Goal: Register for event/course

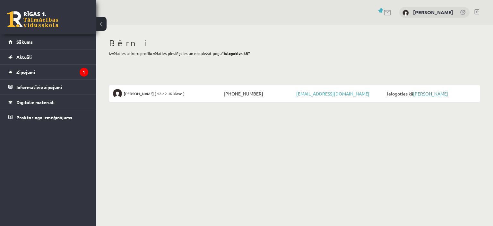
click at [437, 96] on link "[PERSON_NAME]" at bounding box center [430, 94] width 35 height 6
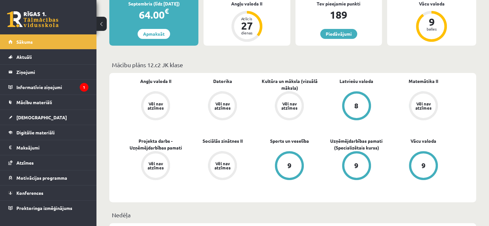
scroll to position [195, 0]
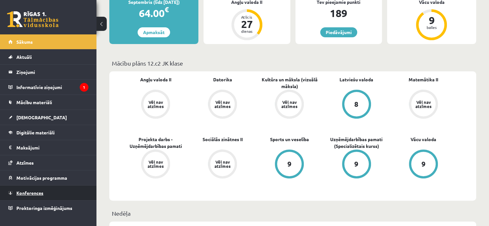
click at [39, 188] on link "Konferences" at bounding box center [48, 192] width 80 height 15
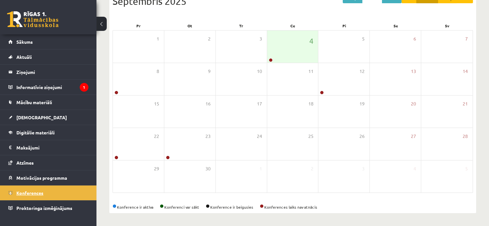
scroll to position [103, 0]
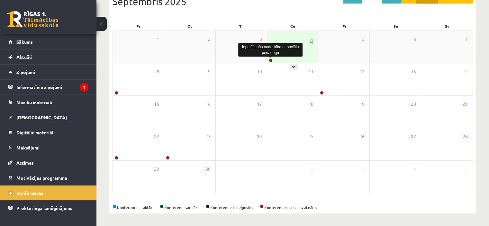
click at [271, 61] on link at bounding box center [271, 60] width 4 height 4
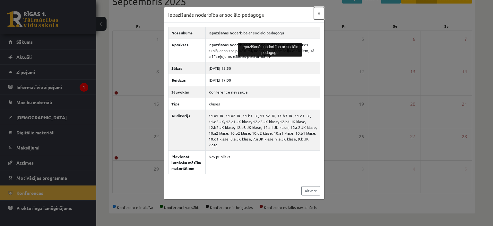
click at [321, 15] on button "×" at bounding box center [319, 13] width 10 height 12
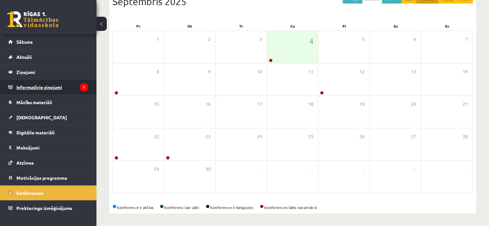
click at [60, 84] on legend "Informatīvie ziņojumi 1" at bounding box center [52, 87] width 72 height 15
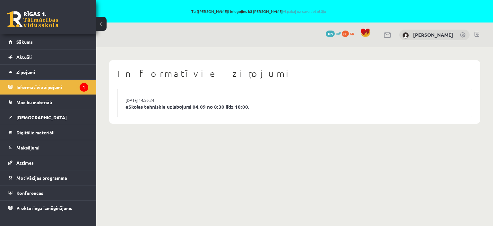
click at [190, 103] on link "eSkolas tehniskie uzlabojumi 04.09 no 8:30 līdz 10:00." at bounding box center [295, 106] width 339 height 7
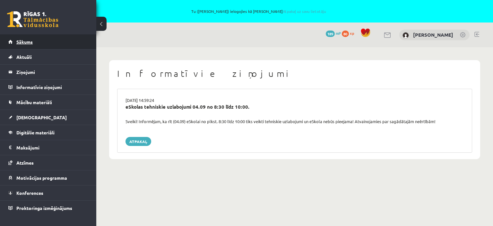
click at [27, 48] on link "Sākums" at bounding box center [48, 41] width 80 height 15
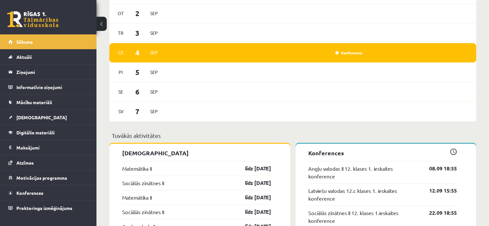
scroll to position [414, 0]
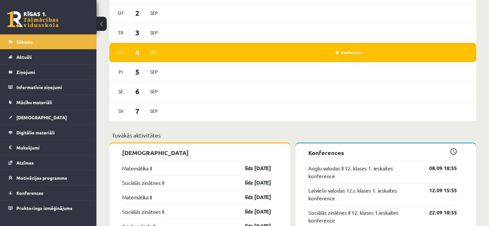
drag, startPoint x: 376, startPoint y: 174, endPoint x: 337, endPoint y: 133, distance: 56.8
click at [337, 133] on p "Tuvākās aktivitātes" at bounding box center [292, 135] width 361 height 9
click at [339, 52] on link "Konference" at bounding box center [348, 52] width 27 height 5
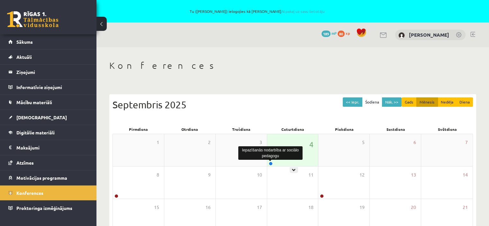
click at [270, 164] on link at bounding box center [271, 164] width 4 height 4
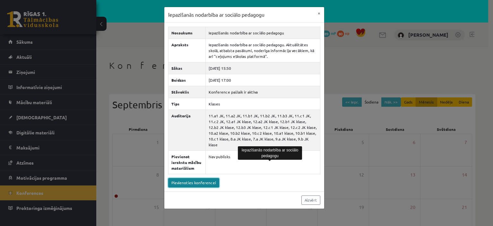
click at [204, 178] on link "Pievienoties konferencei" at bounding box center [193, 182] width 51 height 9
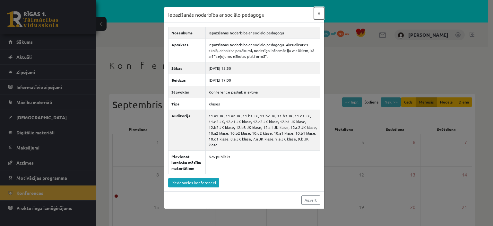
click at [320, 15] on button "×" at bounding box center [319, 13] width 10 height 12
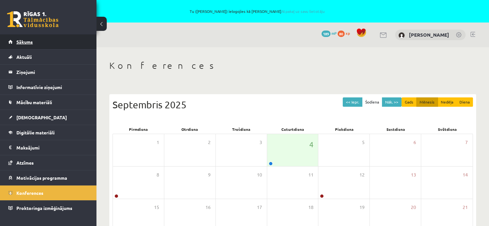
click at [47, 43] on link "Sākums" at bounding box center [48, 41] width 80 height 15
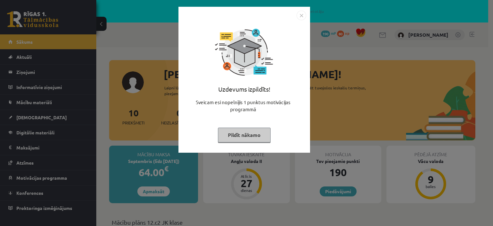
click at [302, 15] on img "Close" at bounding box center [302, 16] width 10 height 10
